Goal: Task Accomplishment & Management: Manage account settings

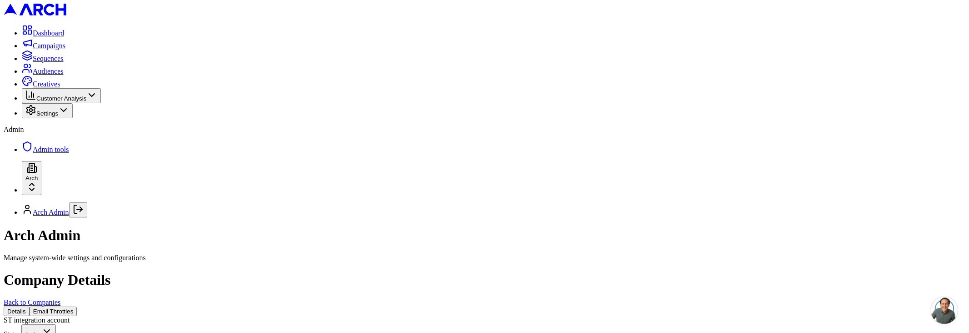
scroll to position [434, 0]
type input "broadcast"
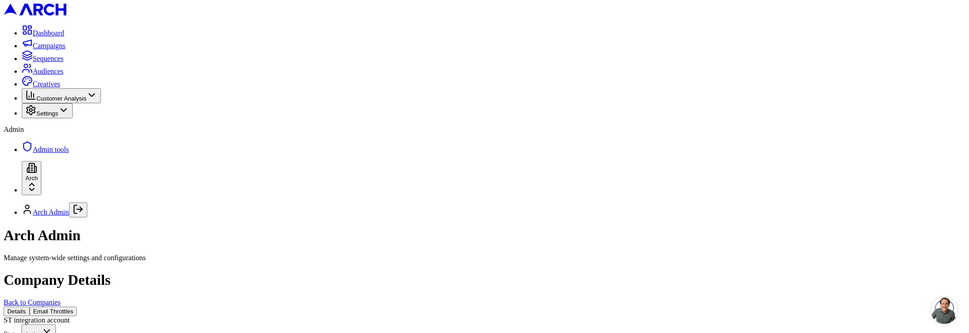
type input "16406950"
click at [48, 118] on button "Settings" at bounding box center [47, 110] width 51 height 15
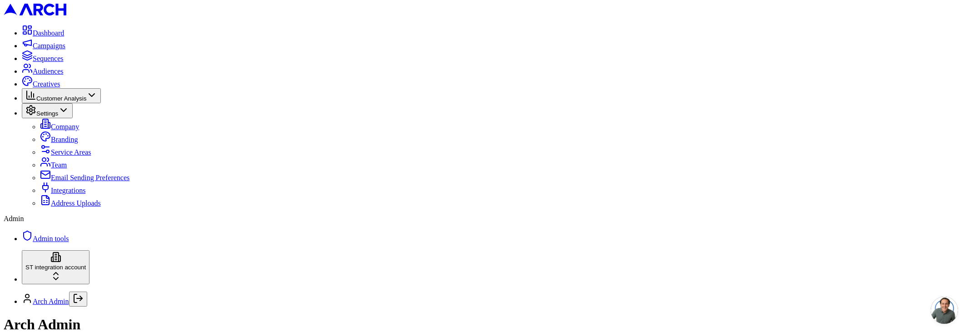
click at [65, 194] on span "Integrations" at bounding box center [68, 190] width 35 height 8
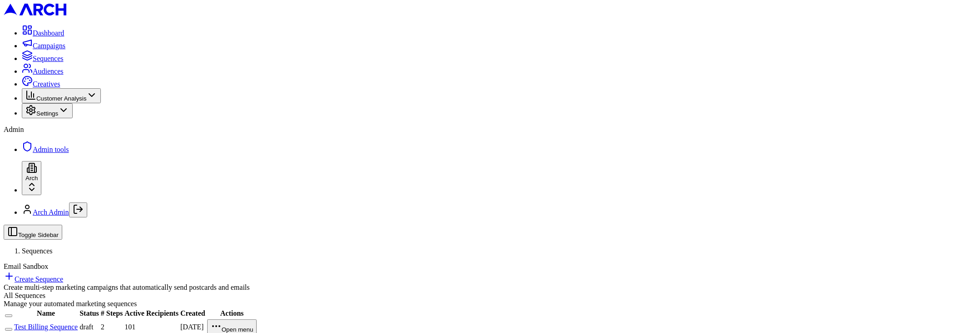
click at [78, 304] on html "Dashboard Campaigns Sequences Audiences Creatives Customer Analysis Settings Ad…" at bounding box center [484, 171] width 969 height 343
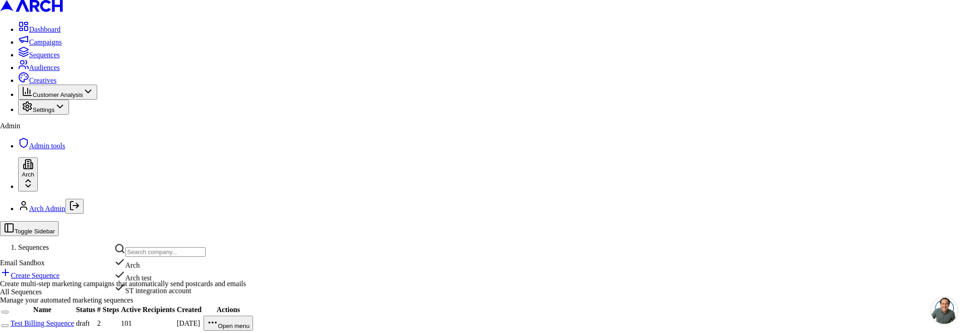
click at [157, 294] on div "ST integration account" at bounding box center [159, 288] width 91 height 13
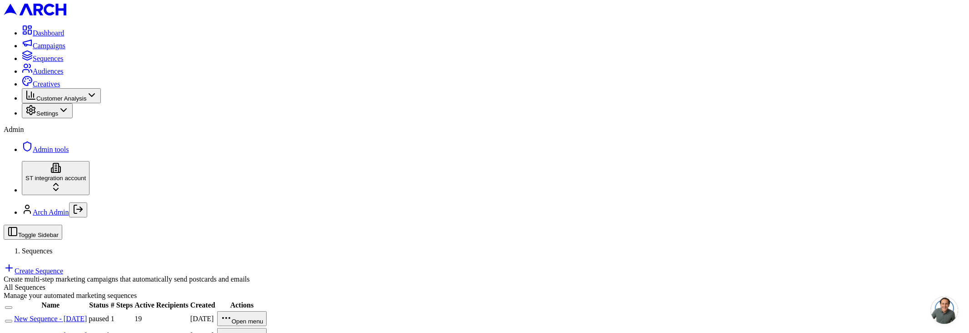
click at [63, 267] on link "Create Sequence" at bounding box center [34, 271] width 60 height 8
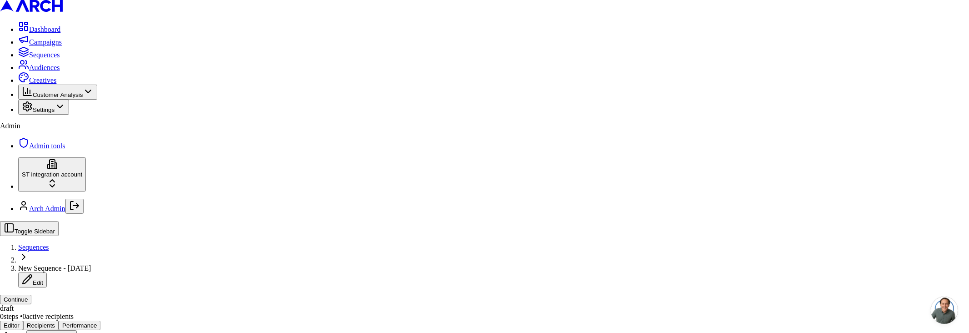
type input "test"
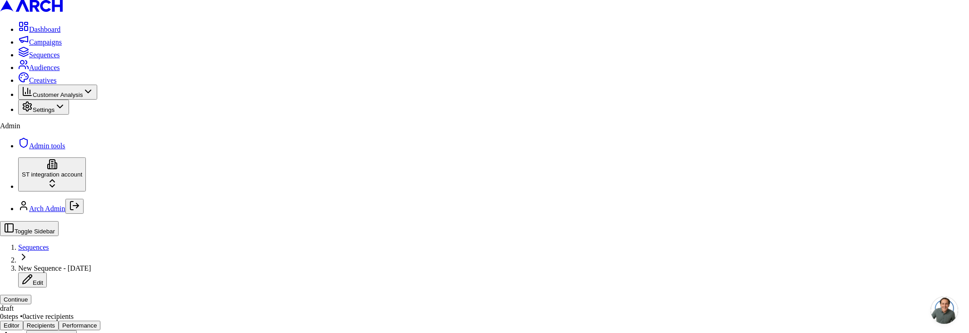
drag, startPoint x: 354, startPoint y: 99, endPoint x: 388, endPoint y: 122, distance: 40.9
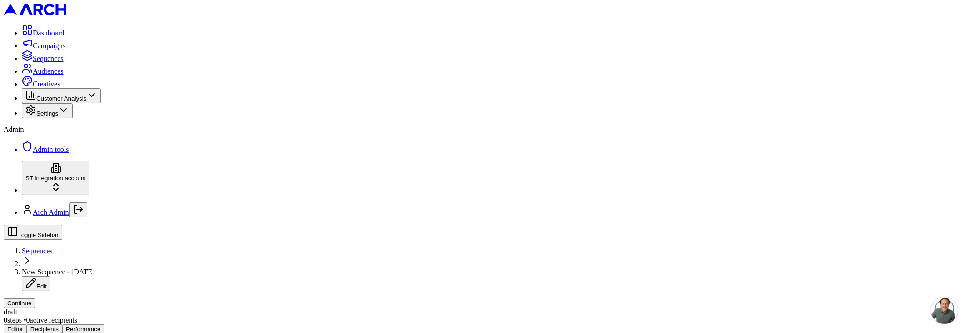
click at [35, 298] on button "Continue" at bounding box center [19, 303] width 31 height 10
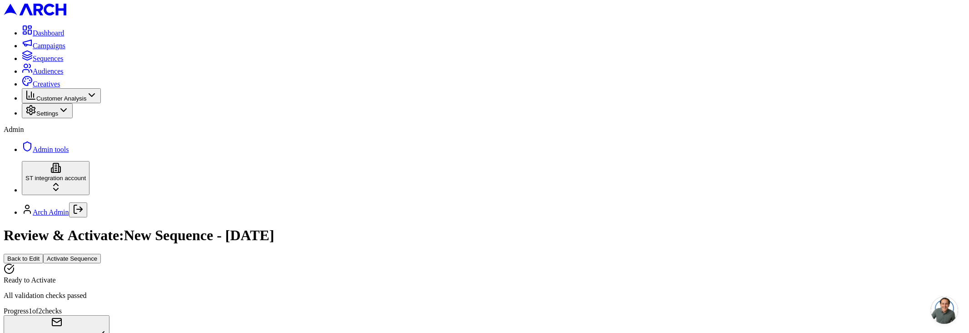
click at [101, 253] on button "Activate Sequence" at bounding box center [72, 258] width 58 height 10
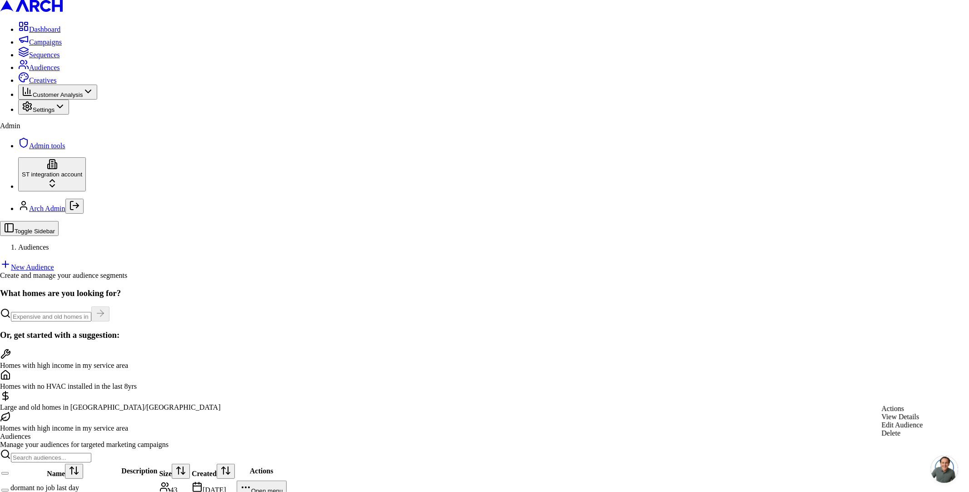
click at [934, 396] on html "Dashboard Campaigns Sequences Audiences Creatives Customer Analysis Settings Ad…" at bounding box center [484, 285] width 969 height 571
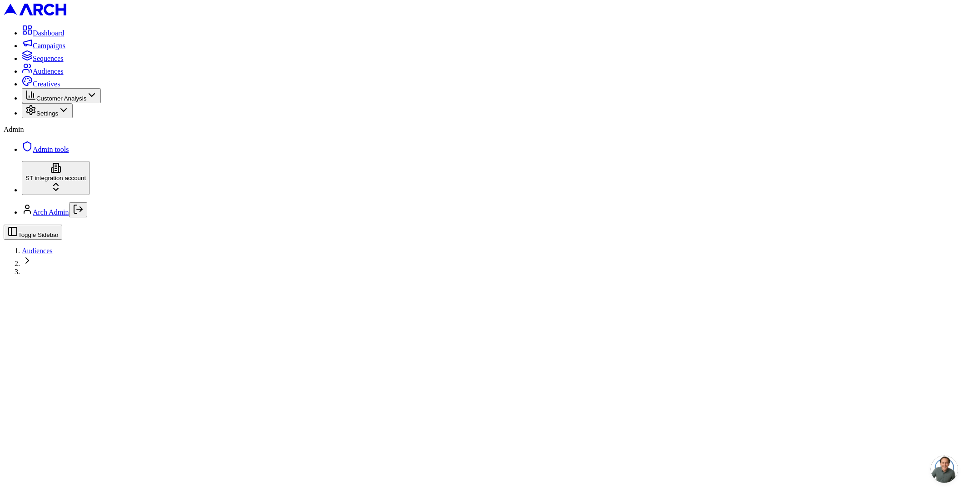
click at [830, 275] on div at bounding box center [485, 275] width 962 height 0
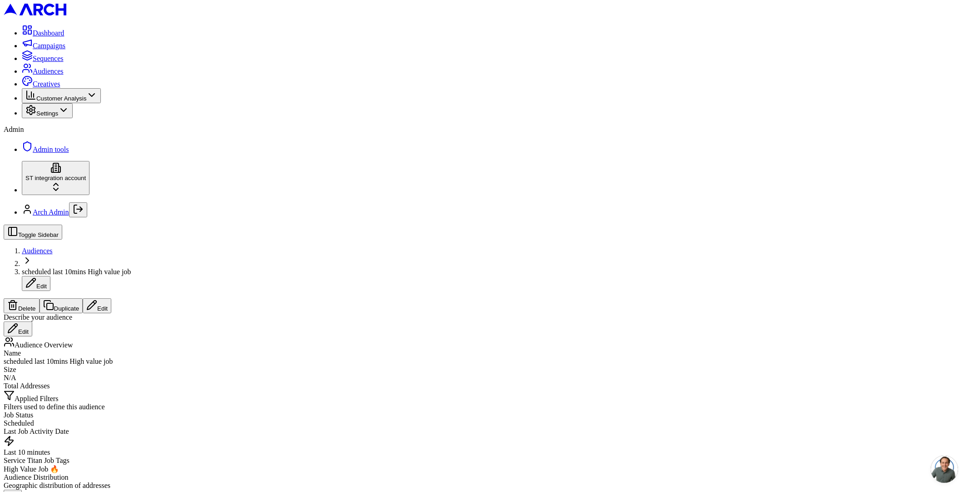
click at [111, 298] on button "Edit" at bounding box center [97, 305] width 29 height 15
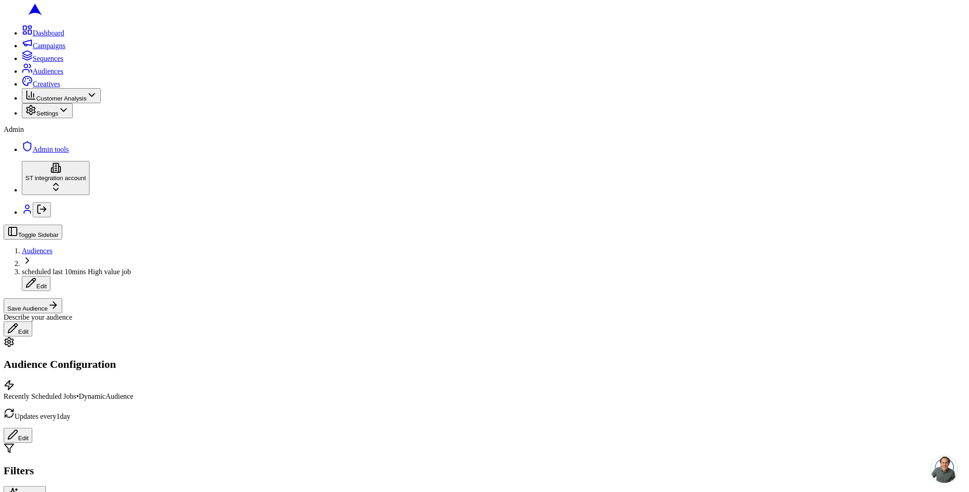
scroll to position [38, 0]
click at [62, 298] on button "Save Audience" at bounding box center [33, 305] width 59 height 15
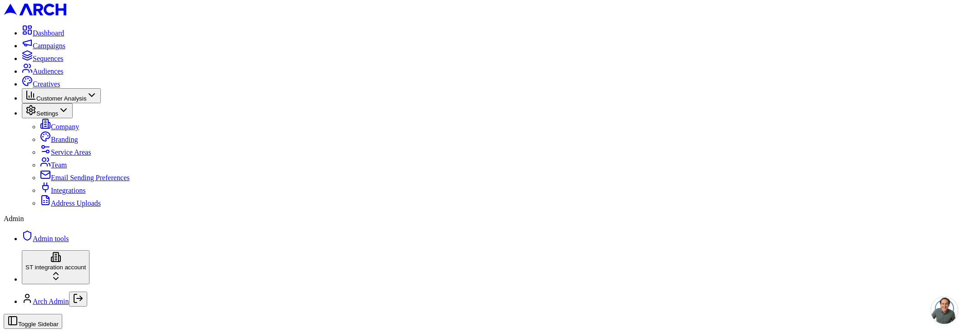
scroll to position [261, 0]
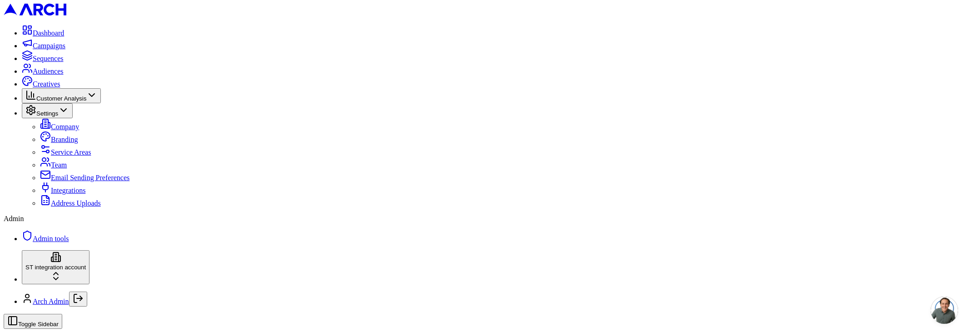
scroll to position [239, 0]
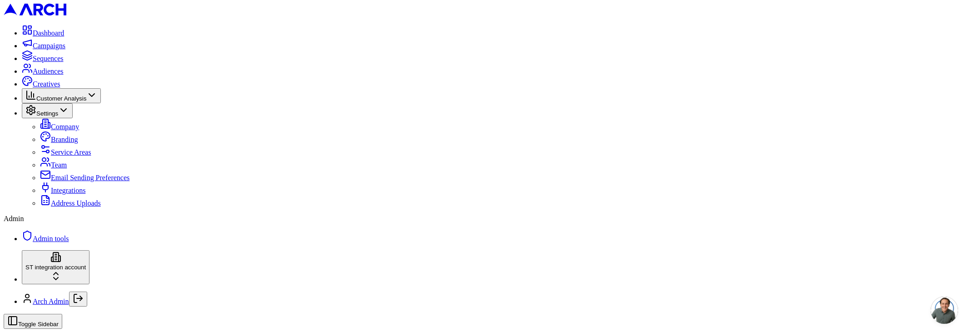
scroll to position [269, 0]
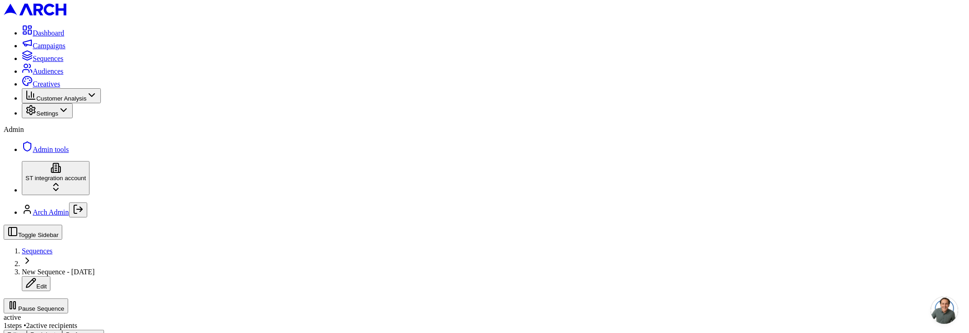
click at [48, 88] on span "Creatives" at bounding box center [46, 84] width 27 height 8
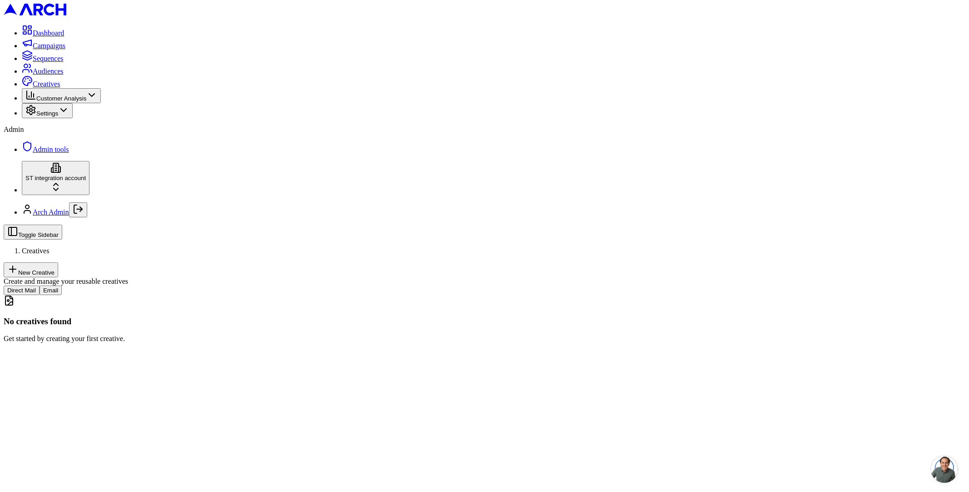
click at [62, 285] on button "Email" at bounding box center [51, 290] width 22 height 10
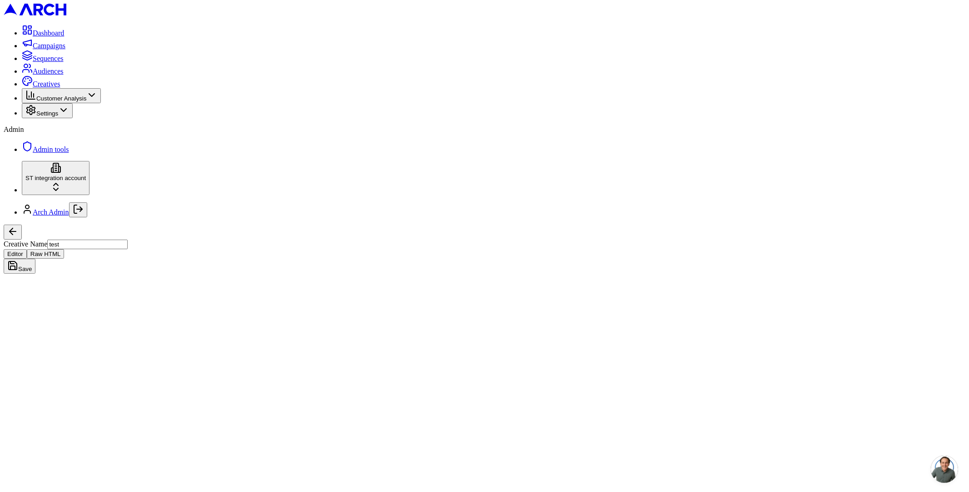
click at [35, 258] on button "Save" at bounding box center [20, 265] width 32 height 15
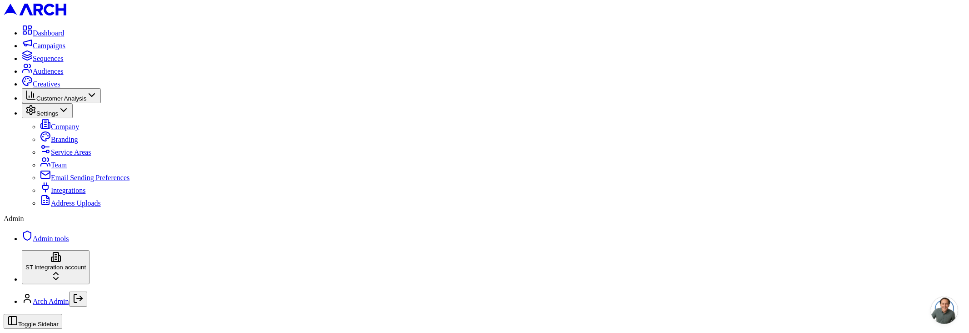
scroll to position [156, 0]
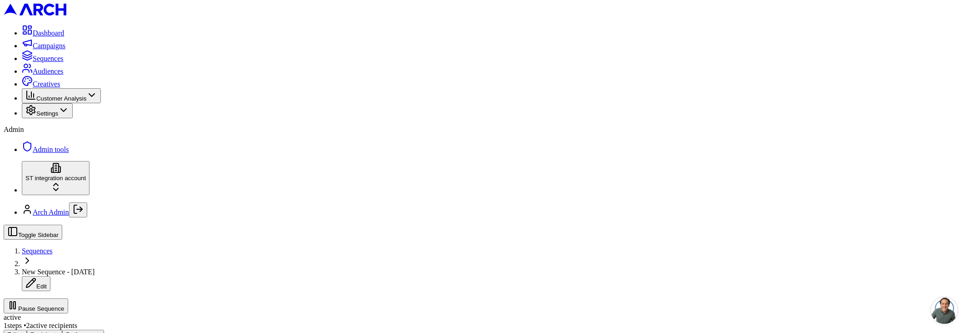
scroll to position [119, 0]
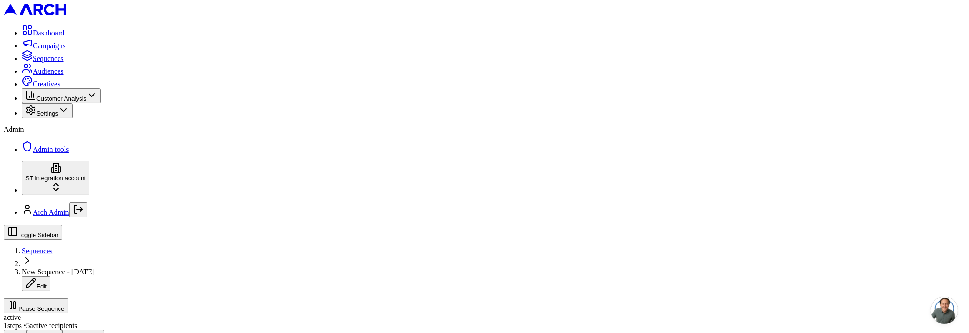
scroll to position [182, 0]
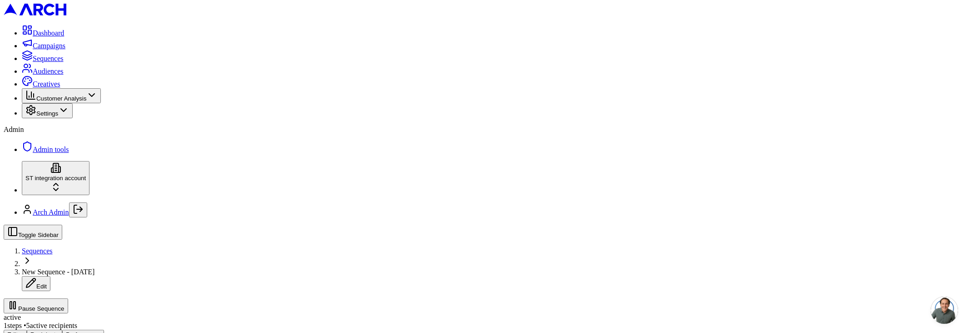
scroll to position [182, 0]
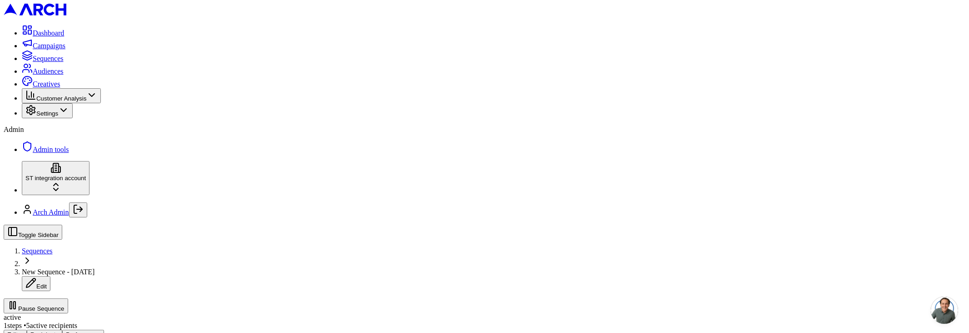
scroll to position [16, 0]
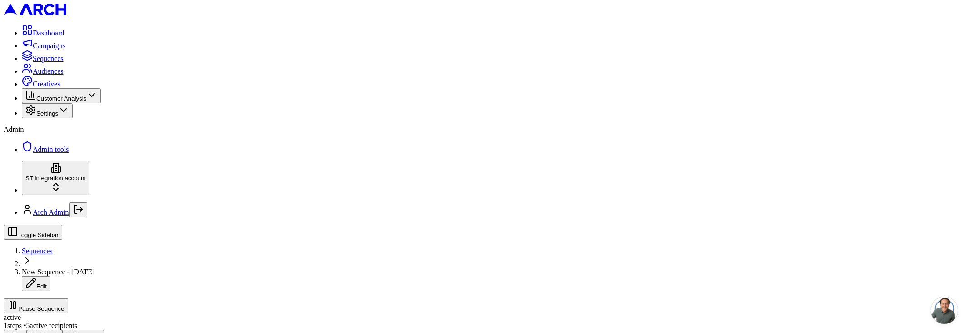
click at [87, 217] on button "Log out" at bounding box center [78, 209] width 18 height 15
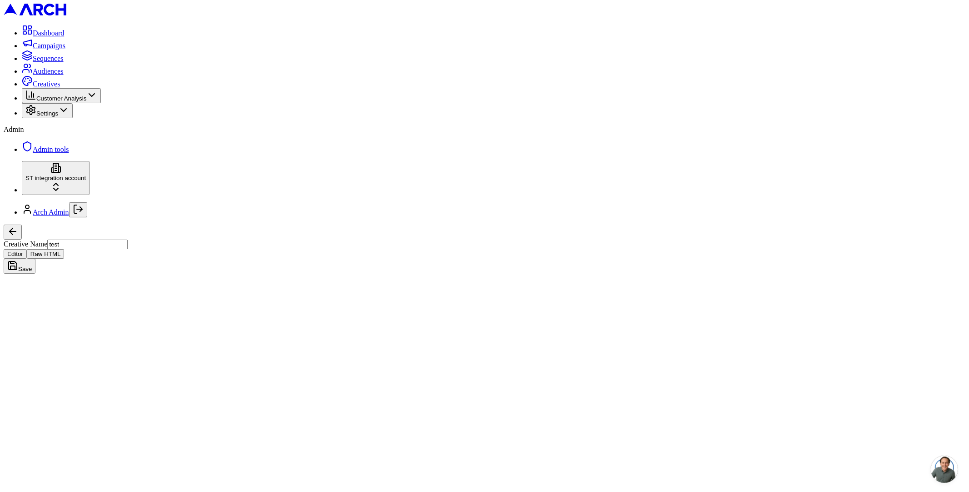
click at [35, 258] on button "Save" at bounding box center [20, 265] width 32 height 15
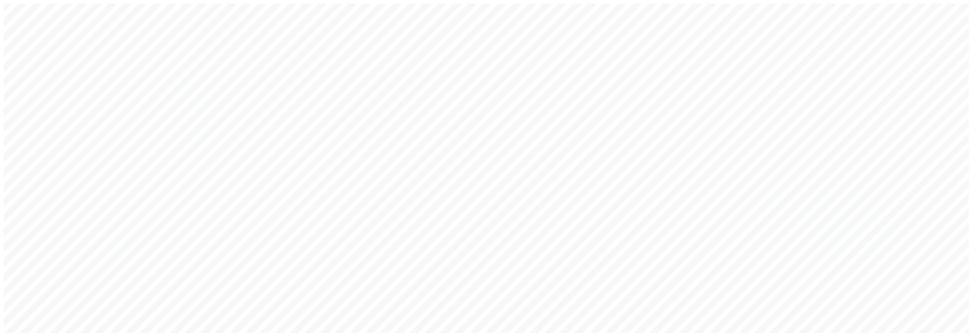
type input "a@[DOMAIN_NAME]"
